Goal: Navigation & Orientation: Find specific page/section

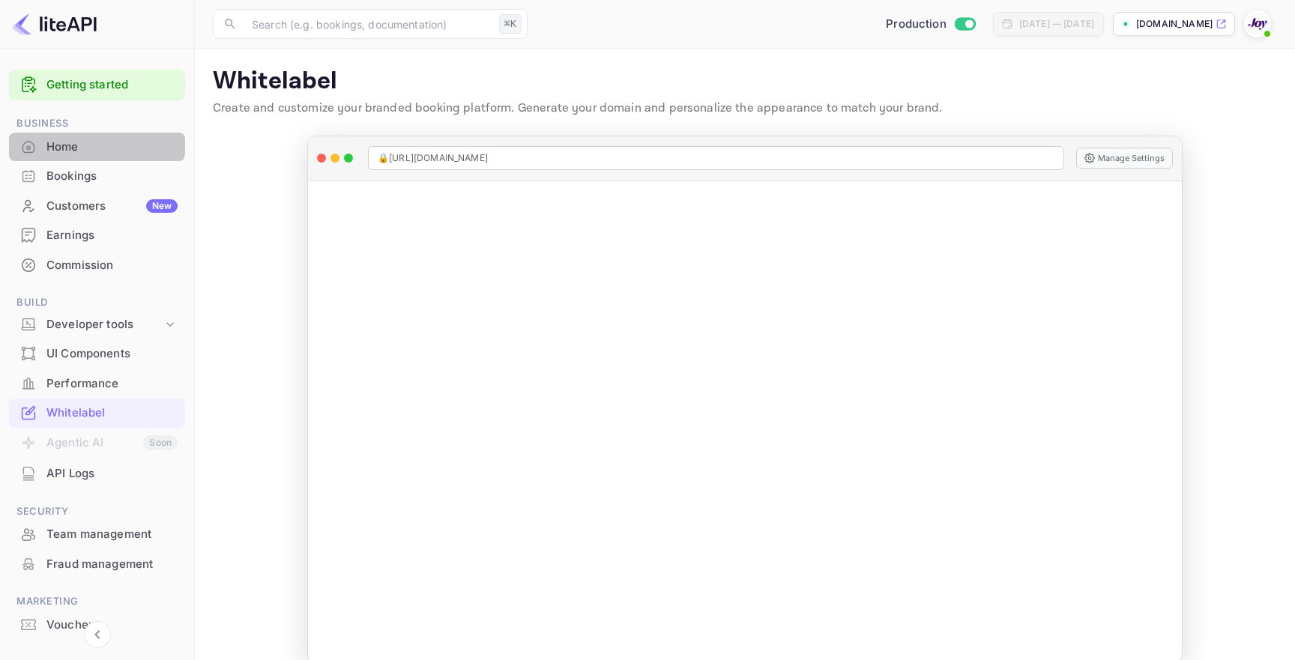
click at [95, 137] on div "Home" at bounding box center [97, 147] width 176 height 29
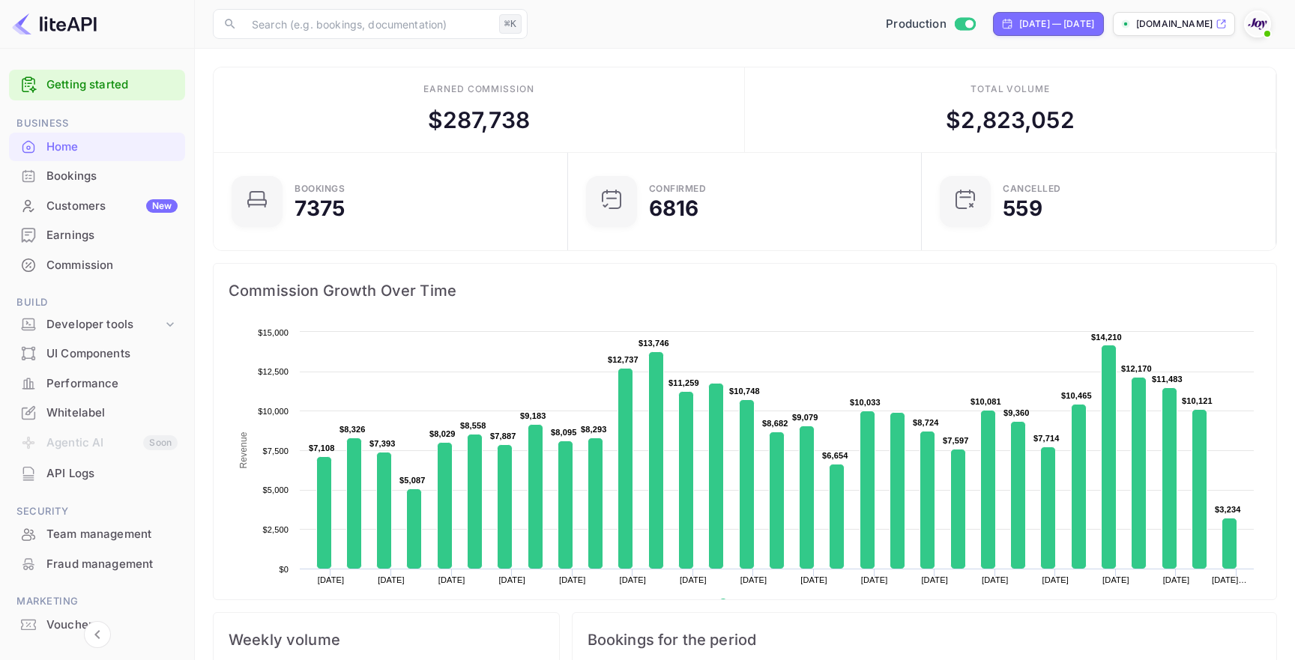
click at [73, 274] on div "Commission" at bounding box center [97, 265] width 176 height 29
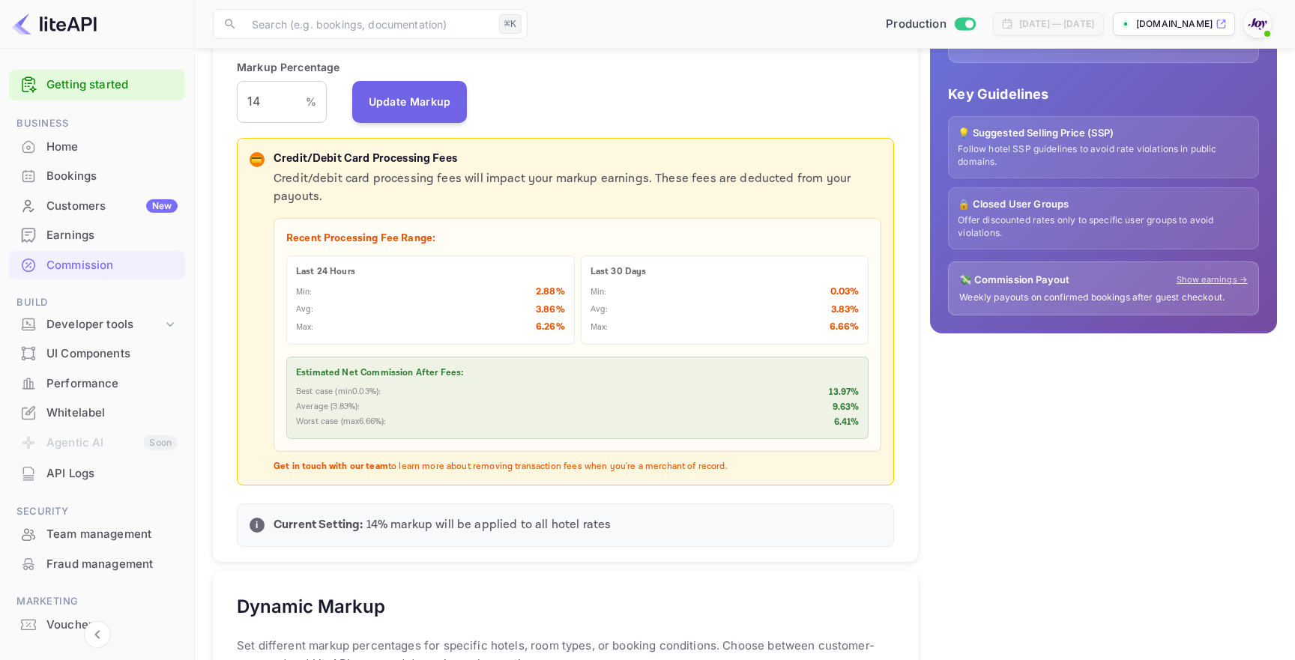
scroll to position [354, 0]
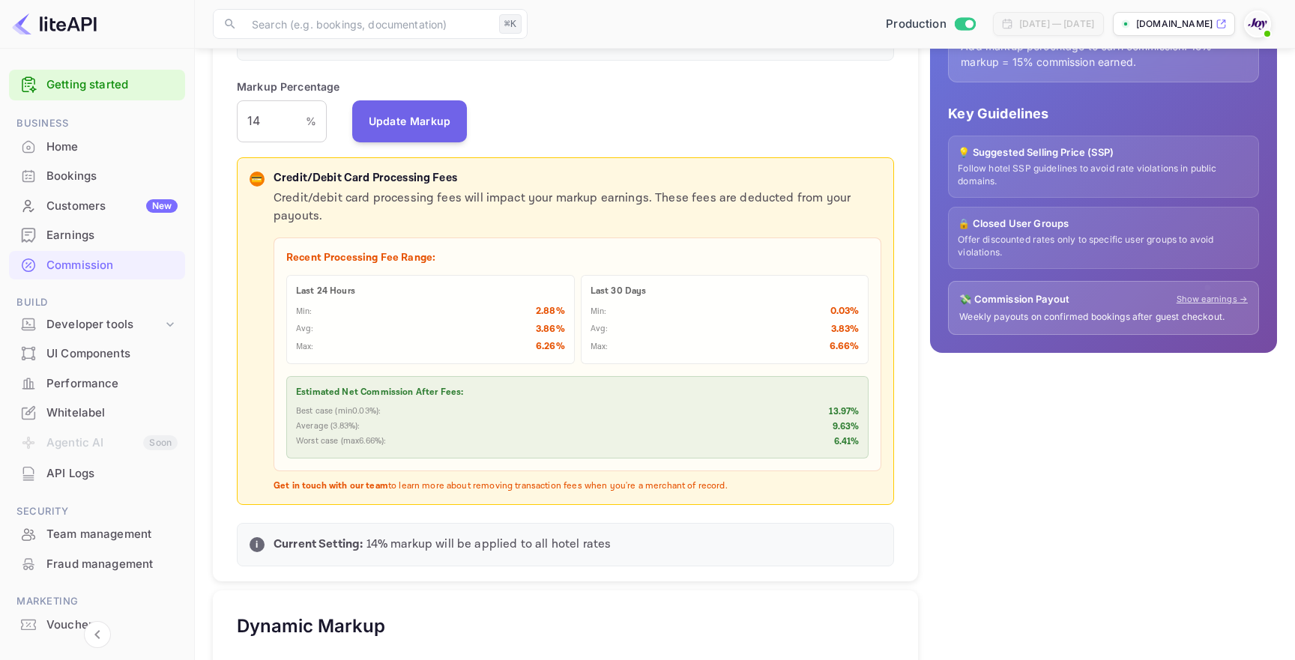
click at [111, 157] on div "Home" at bounding box center [97, 147] width 176 height 29
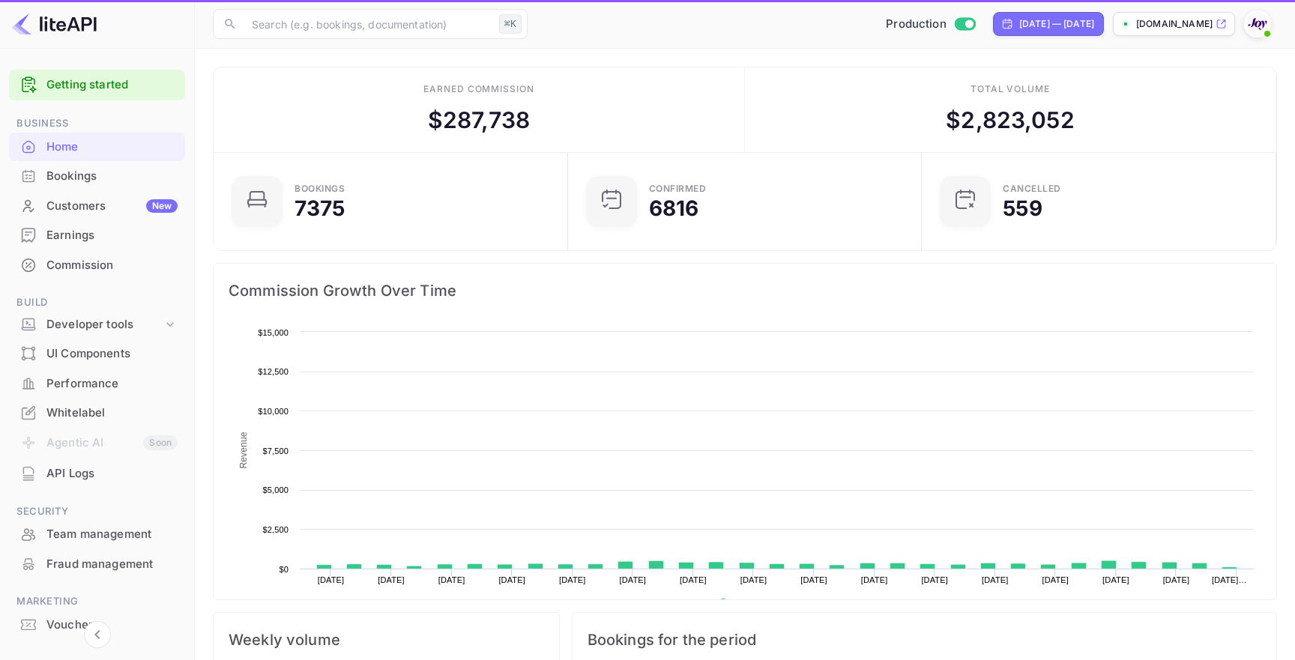
scroll to position [244, 346]
